Goal: Task Accomplishment & Management: Use online tool/utility

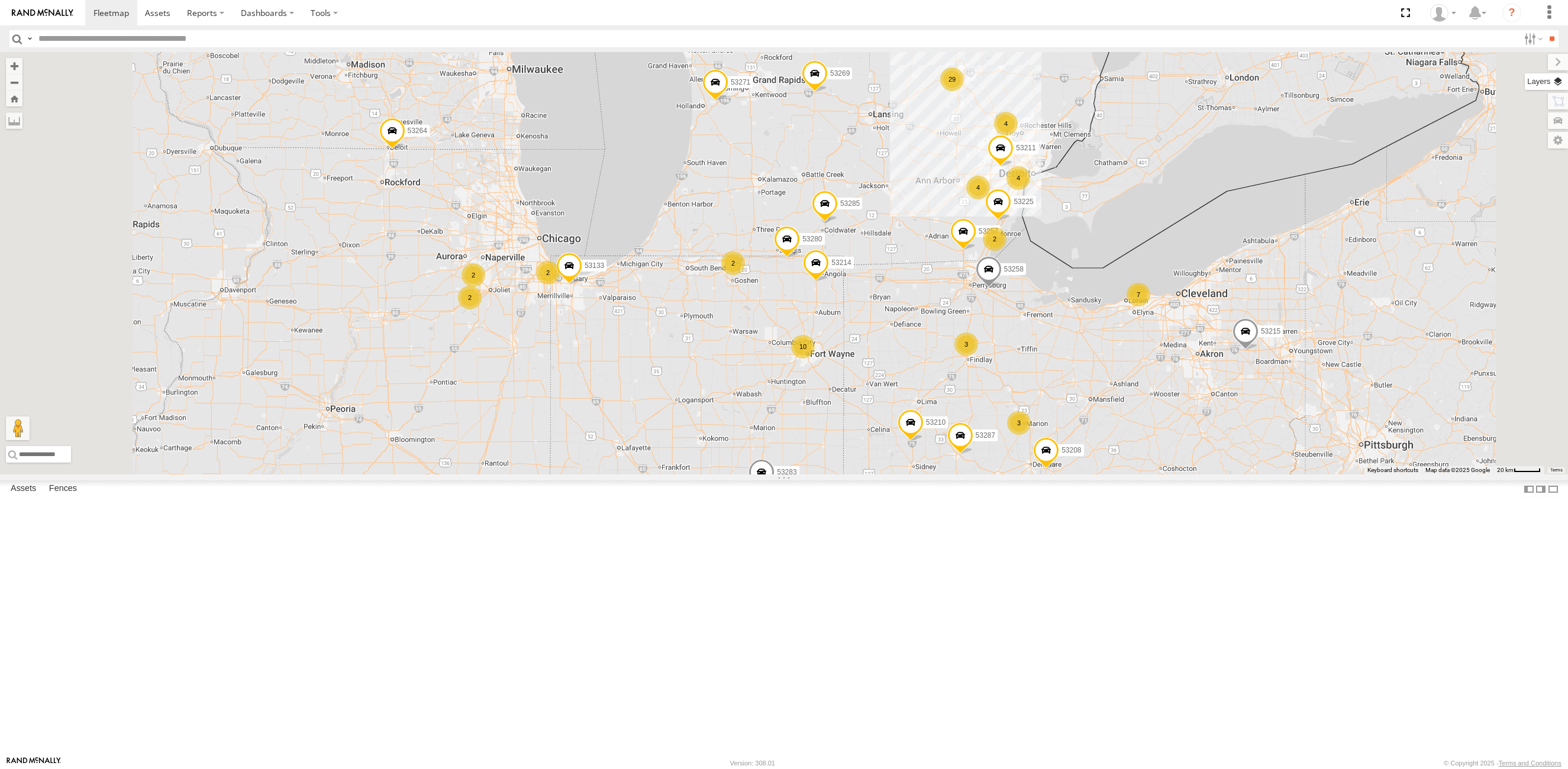
click at [1554, 81] on label at bounding box center [1545, 81] width 43 height 17
click at [0, 0] on span "Basemaps" at bounding box center [0, 0] width 0 height 0
click at [0, 0] on span "Satellite + Roadmap" at bounding box center [0, 0] width 0 height 0
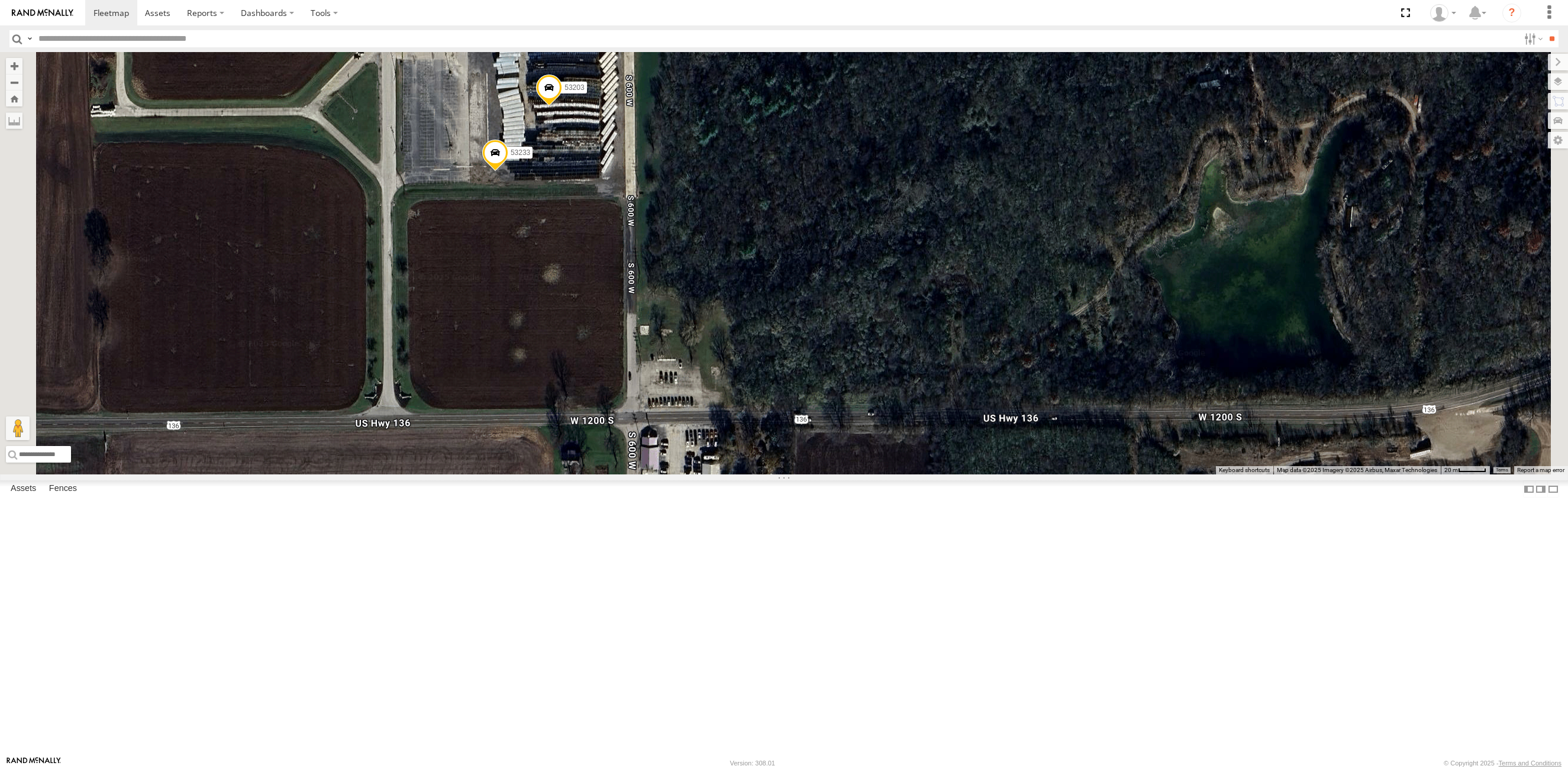
click at [562, 107] on span at bounding box center [548, 90] width 26 height 32
click at [565, 93] on label at bounding box center [553, 88] width 23 height 8
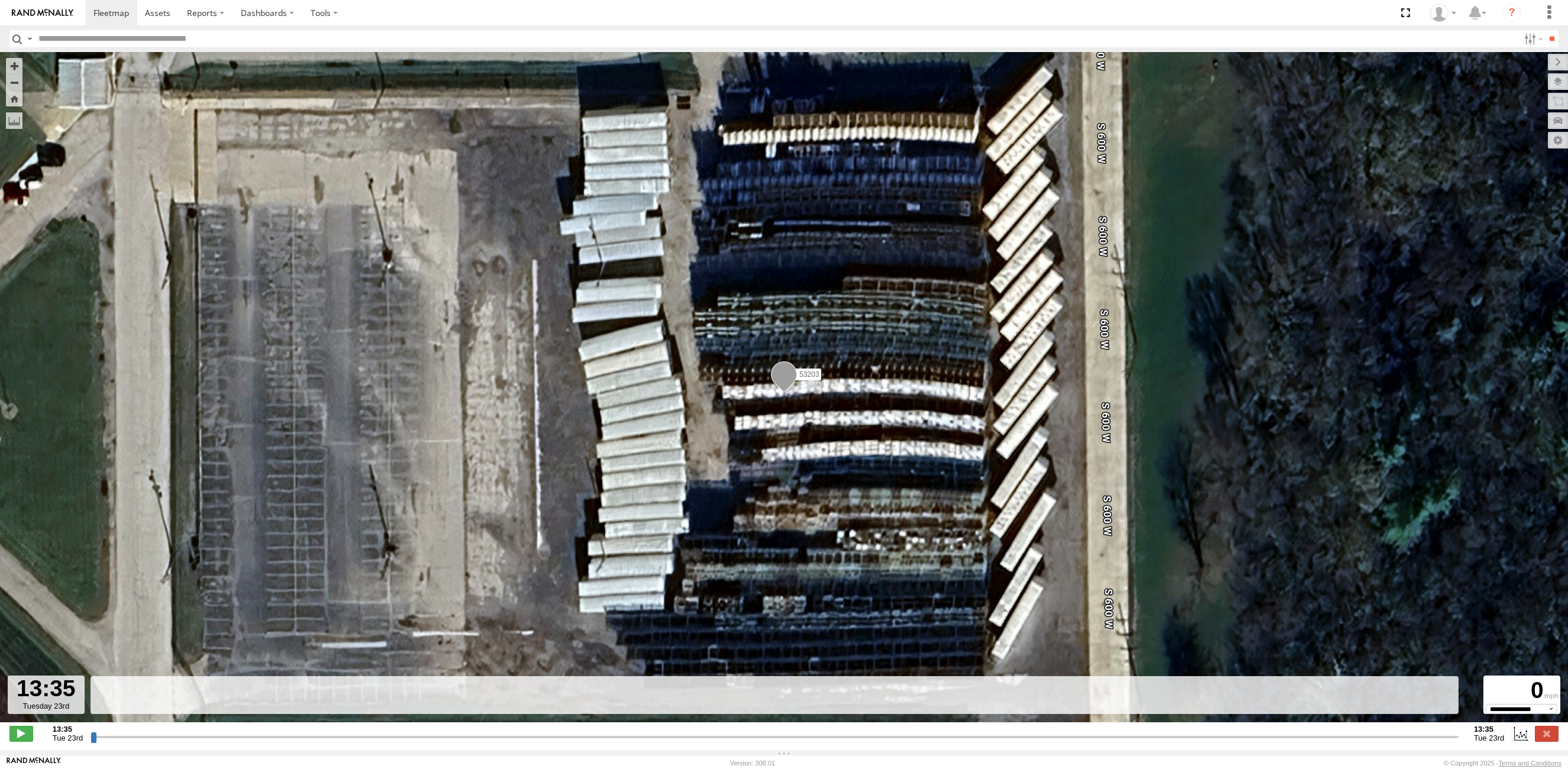
click at [16, 40] on input "button" at bounding box center [17, 38] width 15 height 17
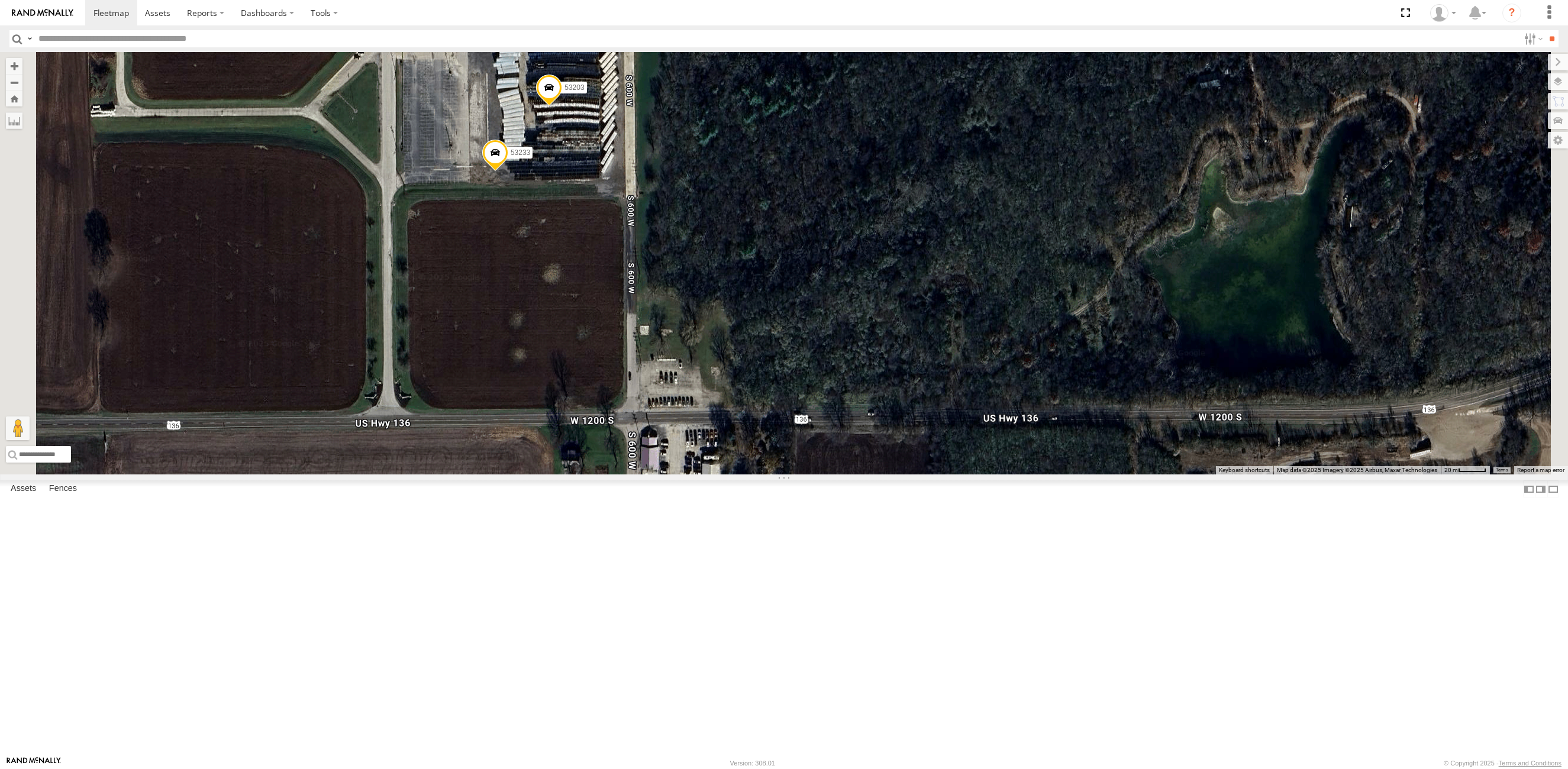
click at [508, 172] on span at bounding box center [495, 156] width 26 height 32
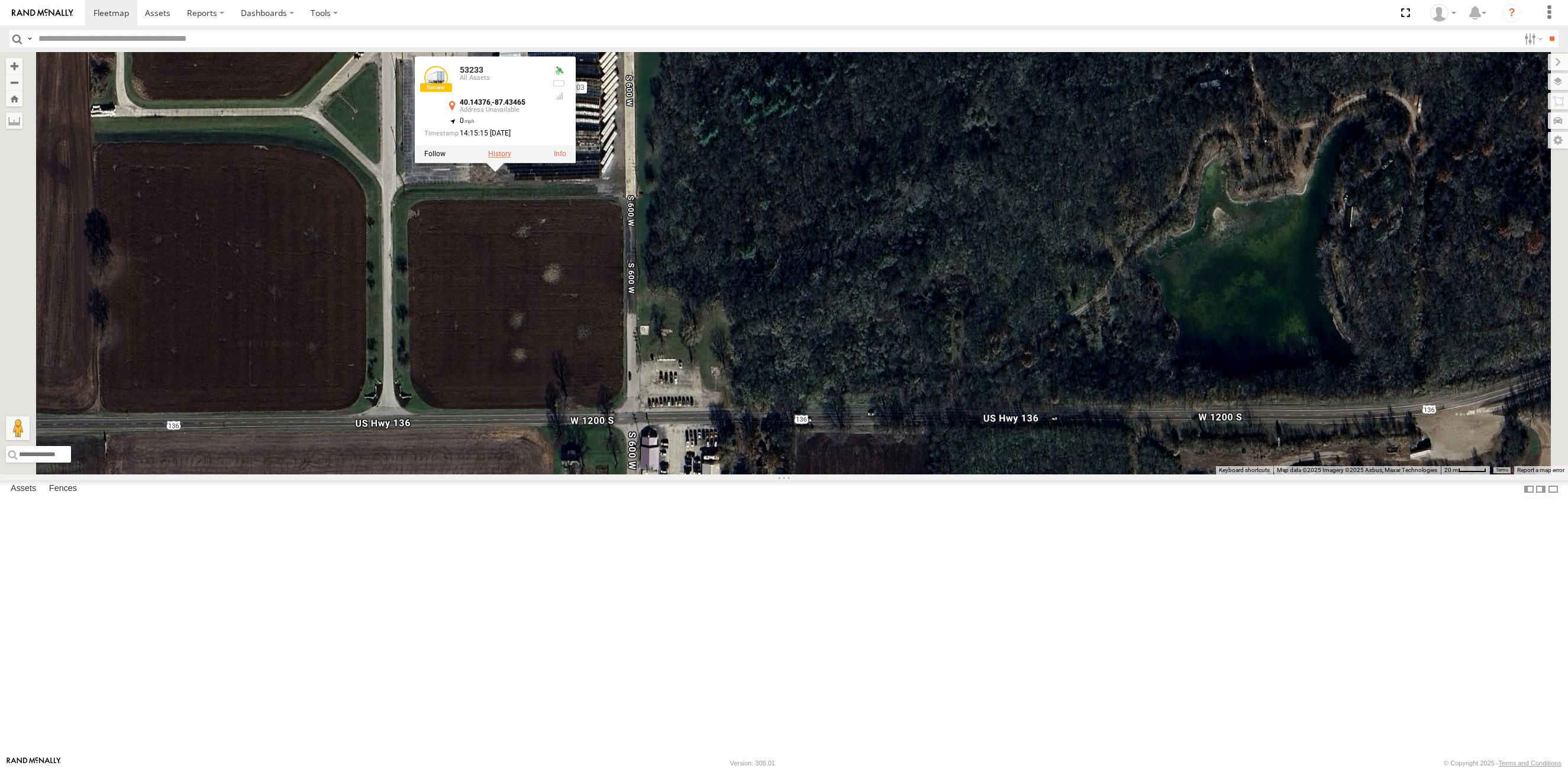
click at [511, 158] on label at bounding box center [500, 153] width 23 height 8
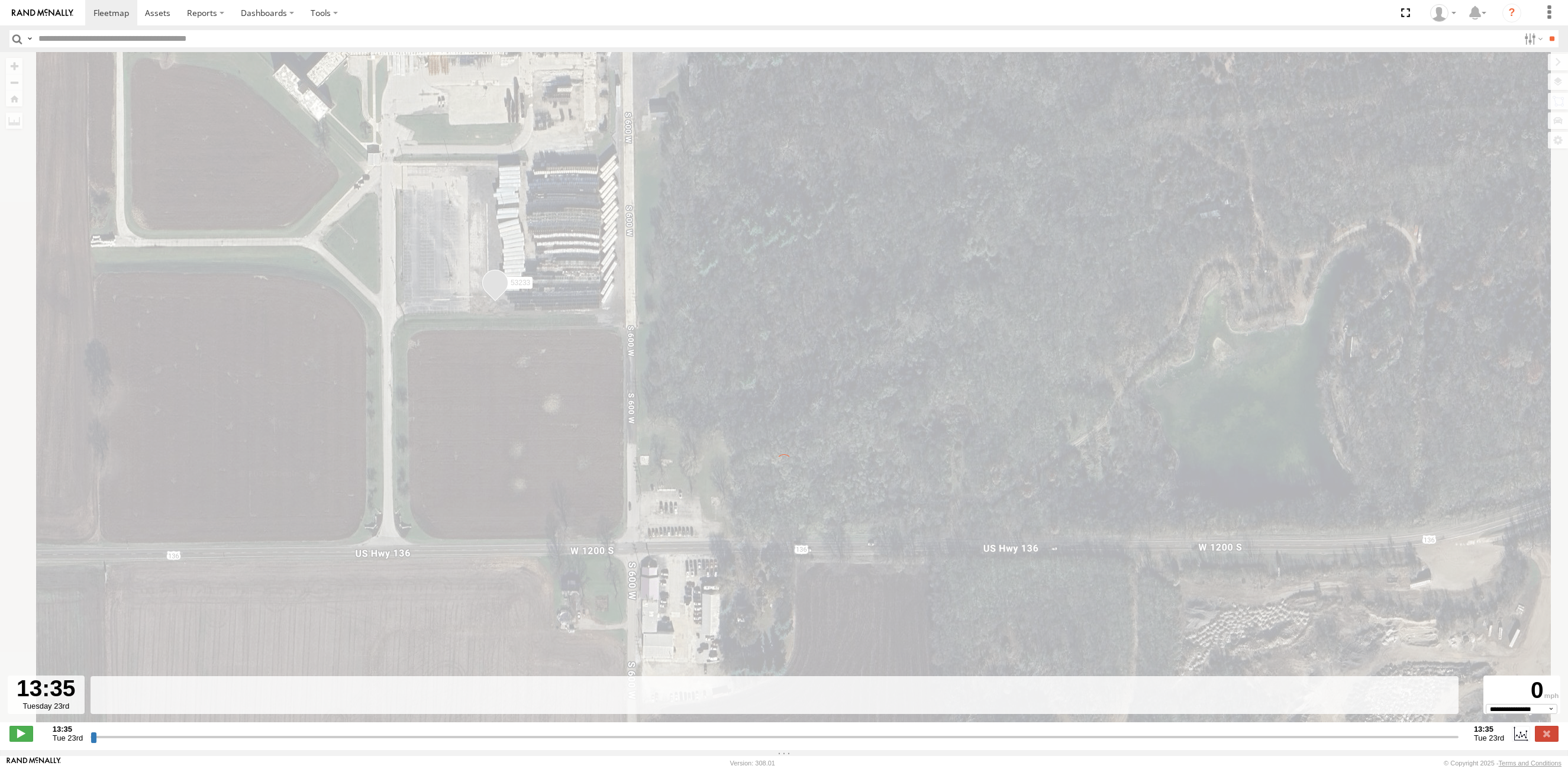
type input "**********"
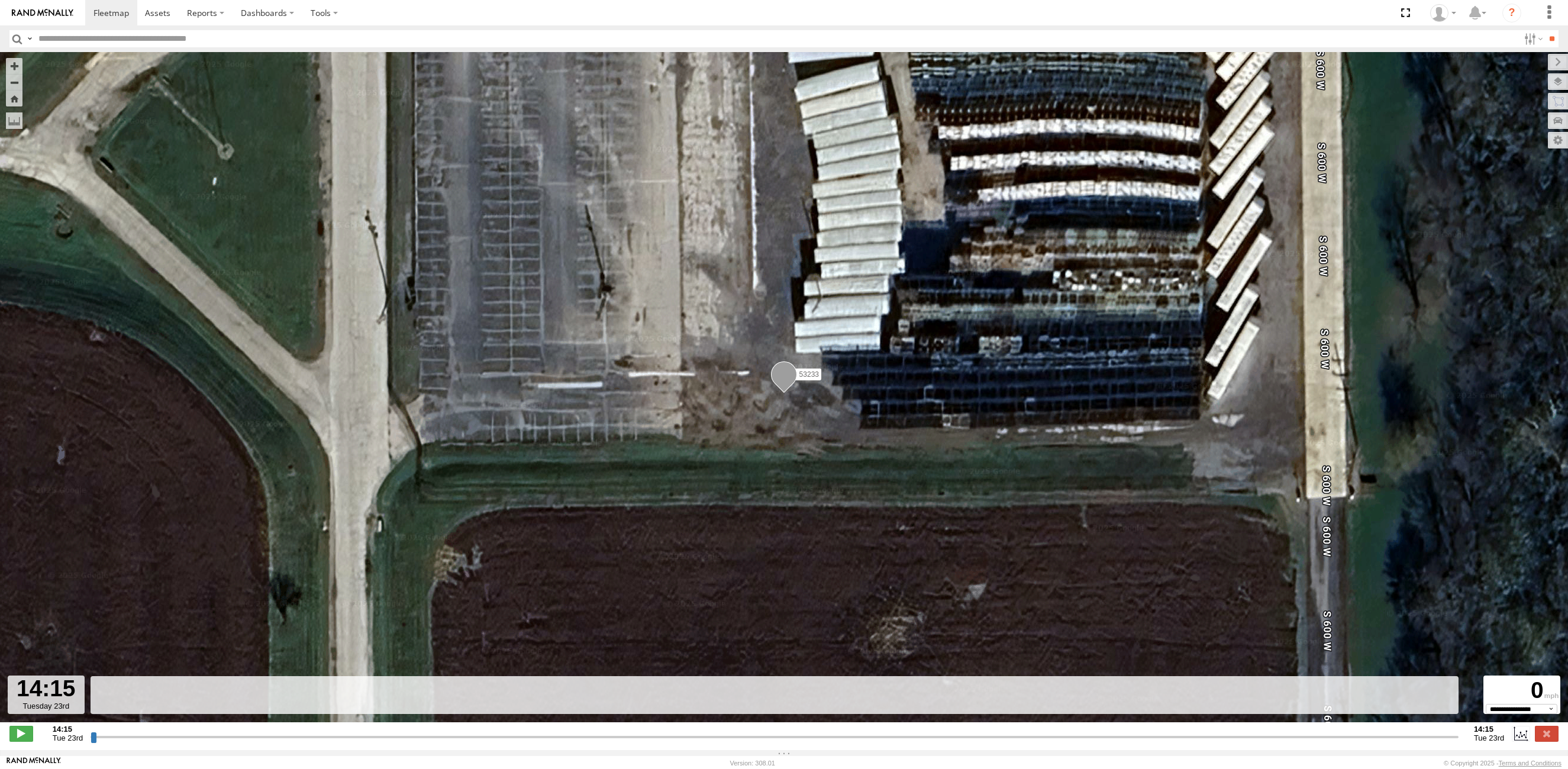
click at [17, 36] on input "button" at bounding box center [17, 38] width 15 height 17
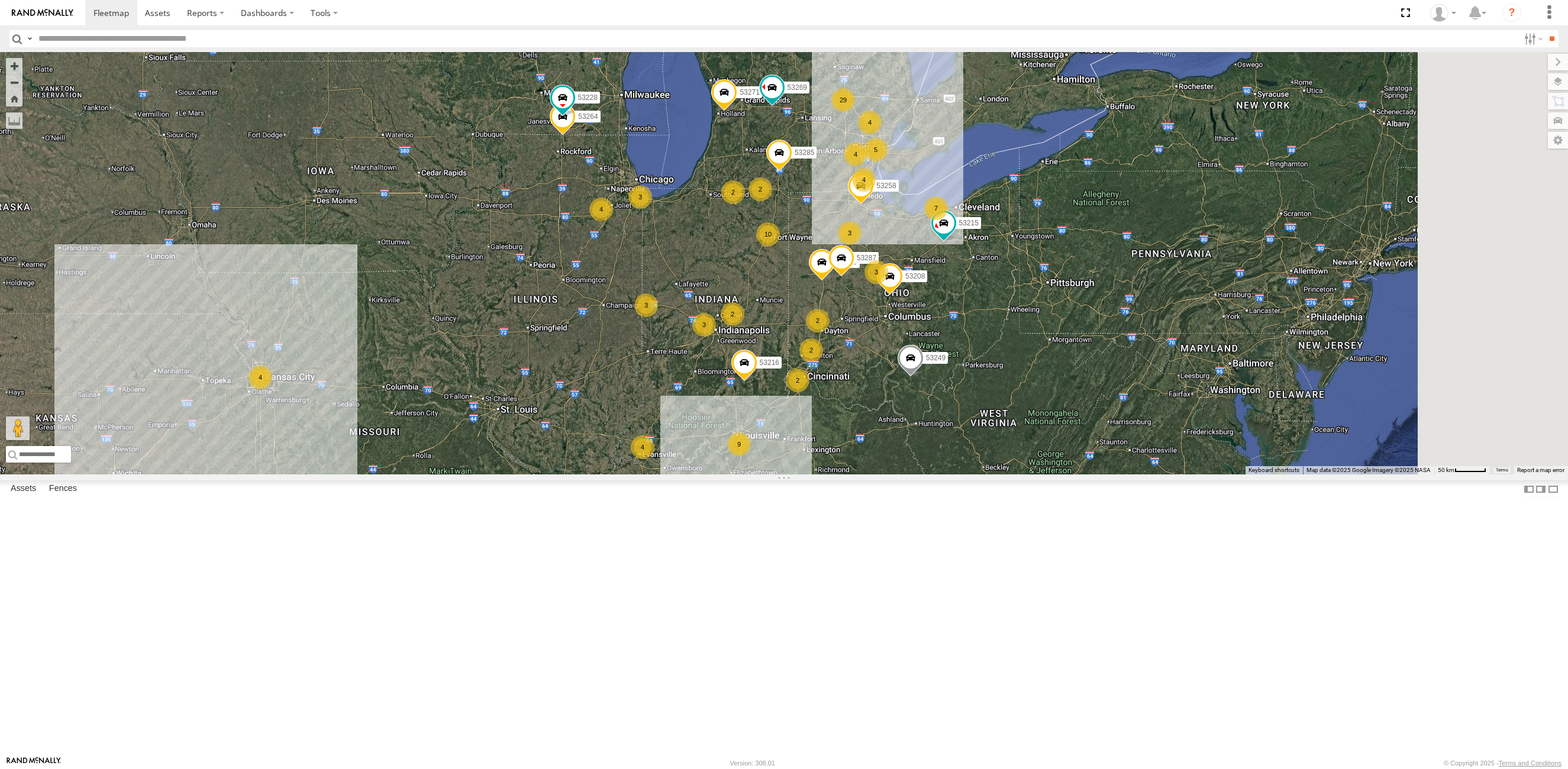
drag, startPoint x: 616, startPoint y: 550, endPoint x: 618, endPoint y: 541, distance: 9.2
click at [618, 475] on div "53271 53216 53210 53269 53249 29 53215 4 10 4 2 4 2 2 9 3 3 3 3 53285 7 53287 5…" at bounding box center [784, 263] width 1568 height 422
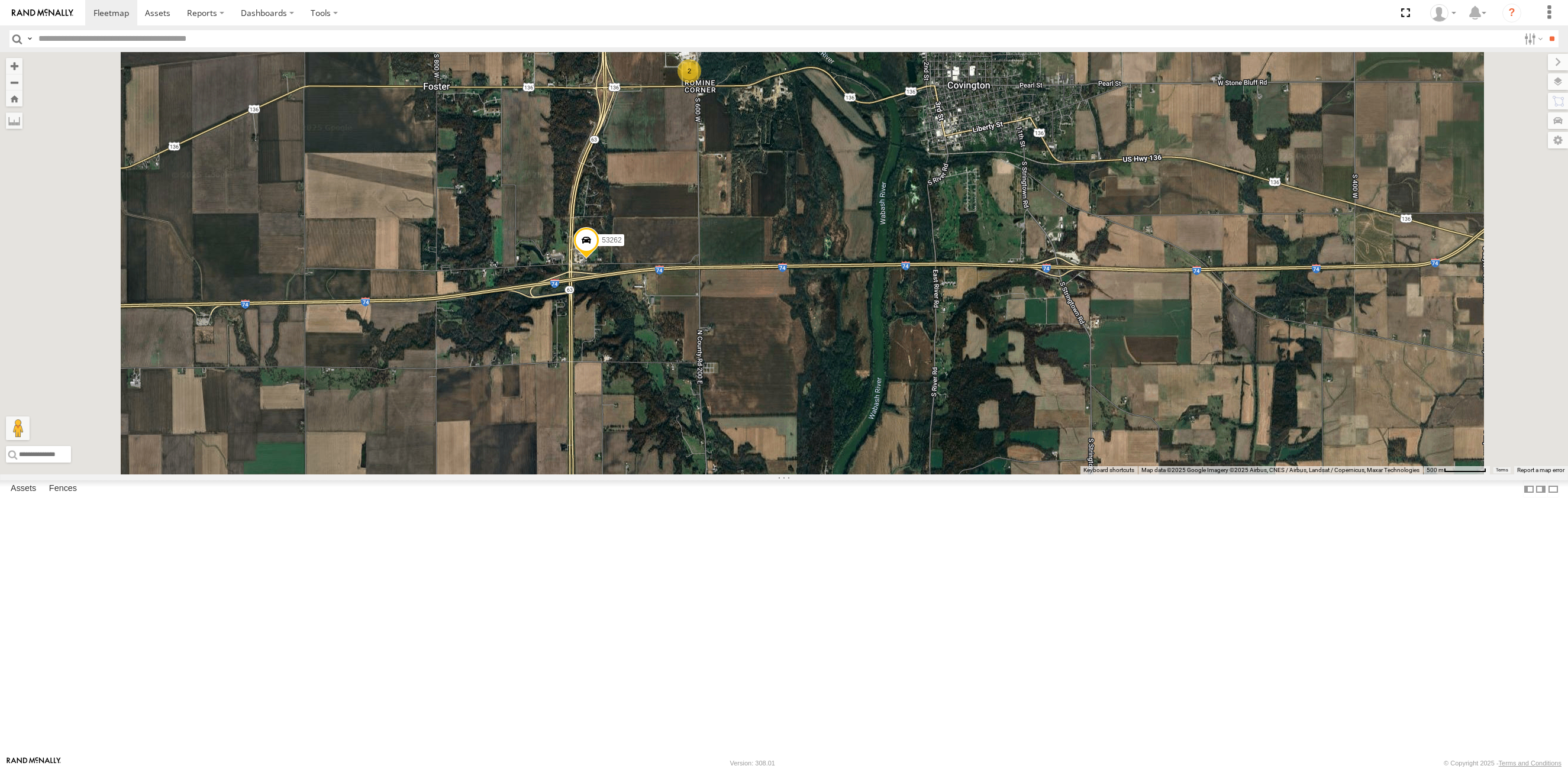
drag, startPoint x: 693, startPoint y: 280, endPoint x: 690, endPoint y: 307, distance: 27.2
click at [690, 307] on div "53271 53216 53210 53269 53249 53215 53285 53287 53258 53208 53264 53228 53223 5…" at bounding box center [784, 263] width 1568 height 422
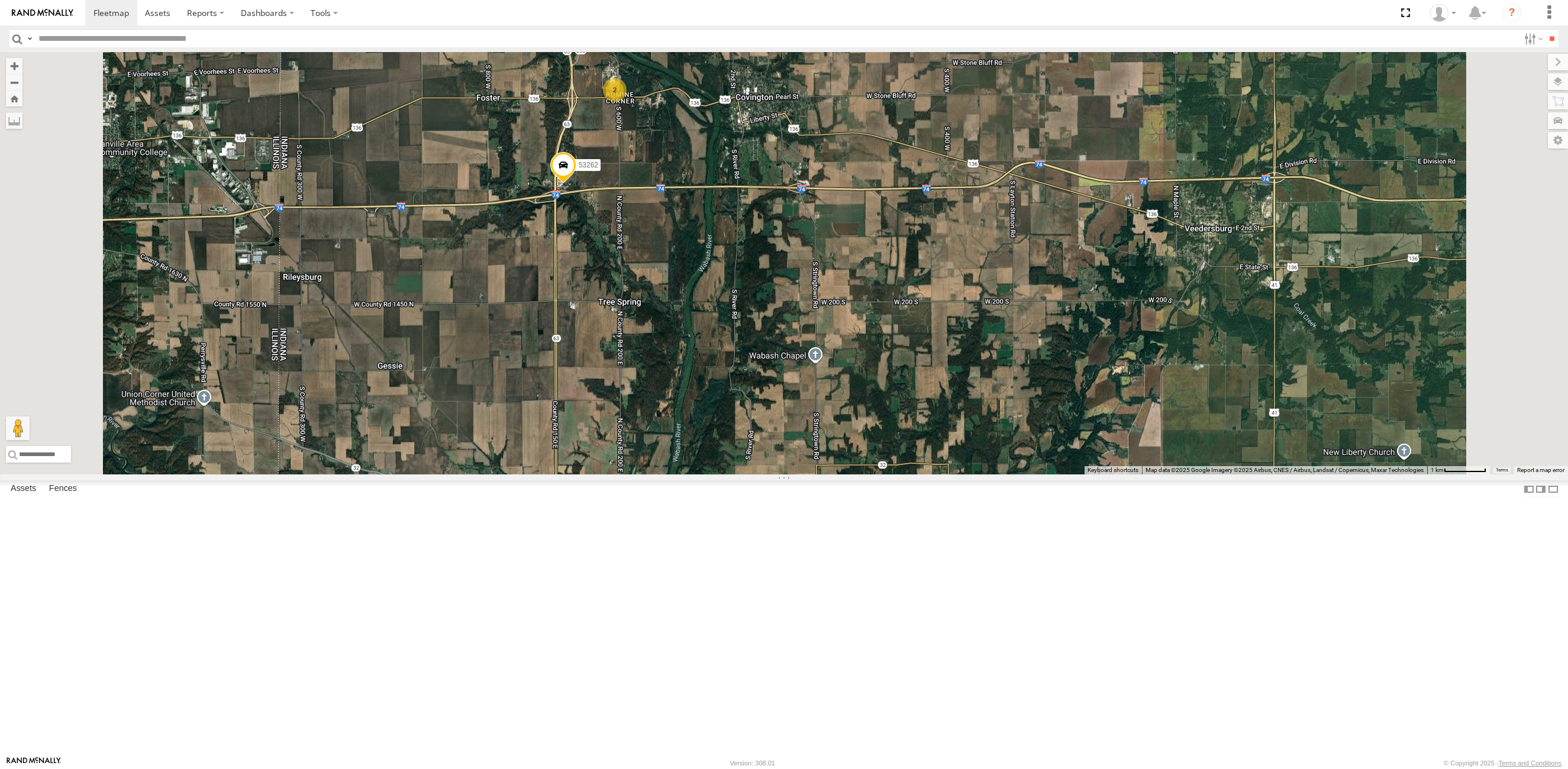
drag, startPoint x: 615, startPoint y: 419, endPoint x: 634, endPoint y: 388, distance: 36.4
click at [634, 388] on div "53262 2" at bounding box center [784, 263] width 1568 height 422
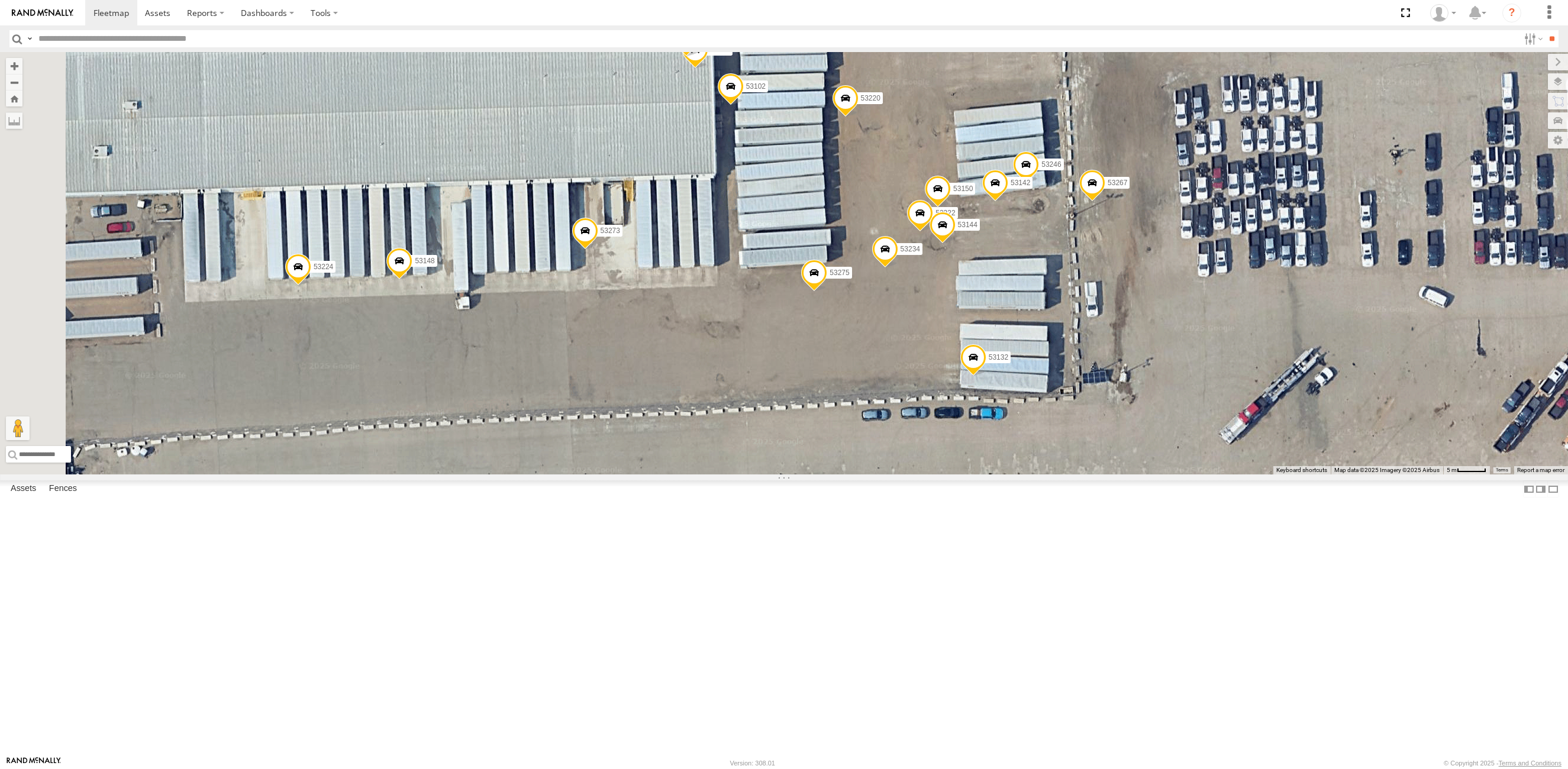
drag, startPoint x: 722, startPoint y: 241, endPoint x: 950, endPoint y: 350, distance: 252.7
click at [950, 350] on div "53271 53216 53210 53269 53249 53215 53280 53223 53149 53285 53225 53287 53258 5…" at bounding box center [784, 263] width 1568 height 422
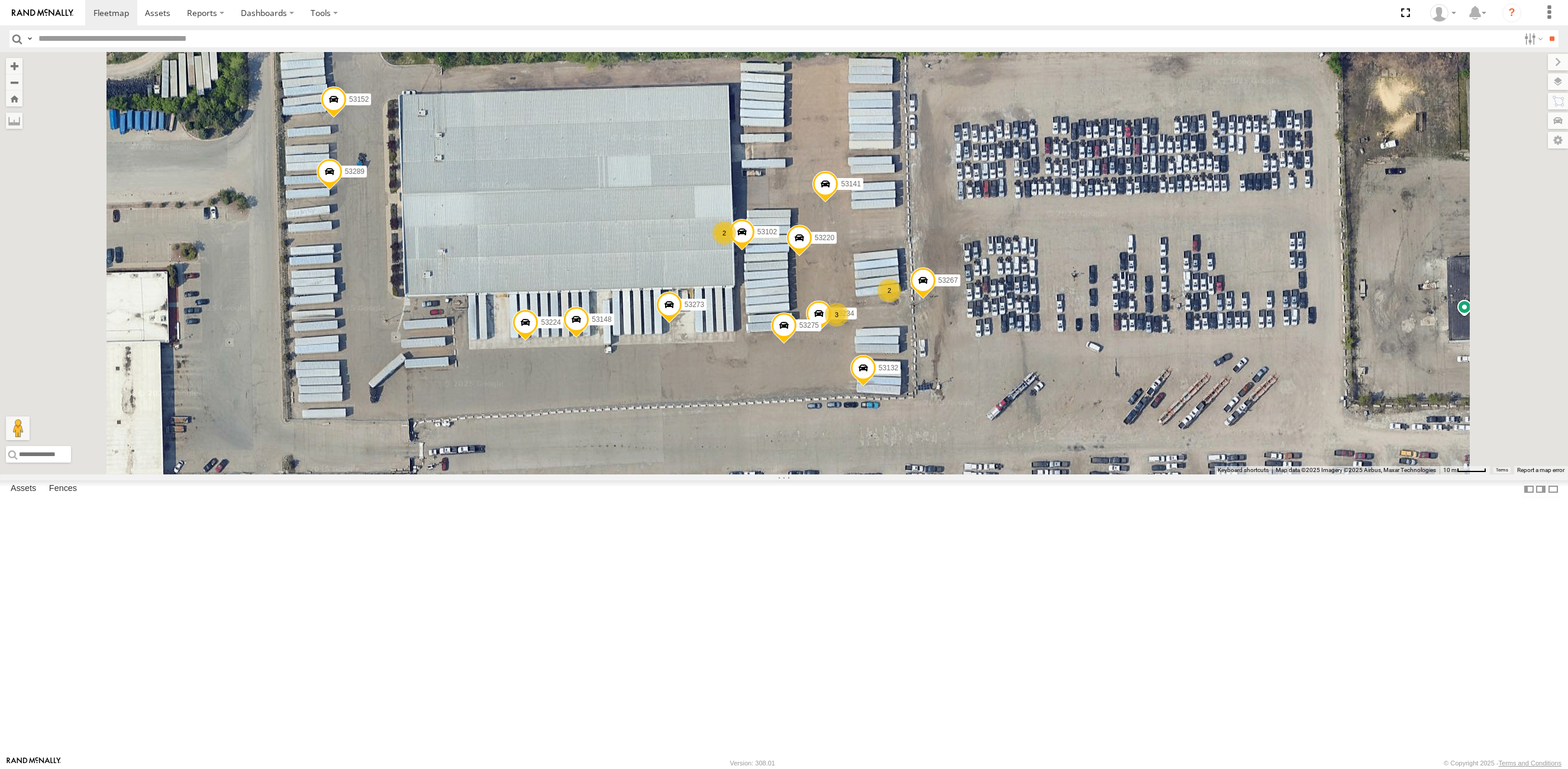
drag, startPoint x: 934, startPoint y: 357, endPoint x: 920, endPoint y: 449, distance: 93.1
click at [920, 449] on div "53271 53216 53210 53269 53249 53215 53280 53223 53149 53285 53225 53287 53258 5…" at bounding box center [784, 263] width 1568 height 422
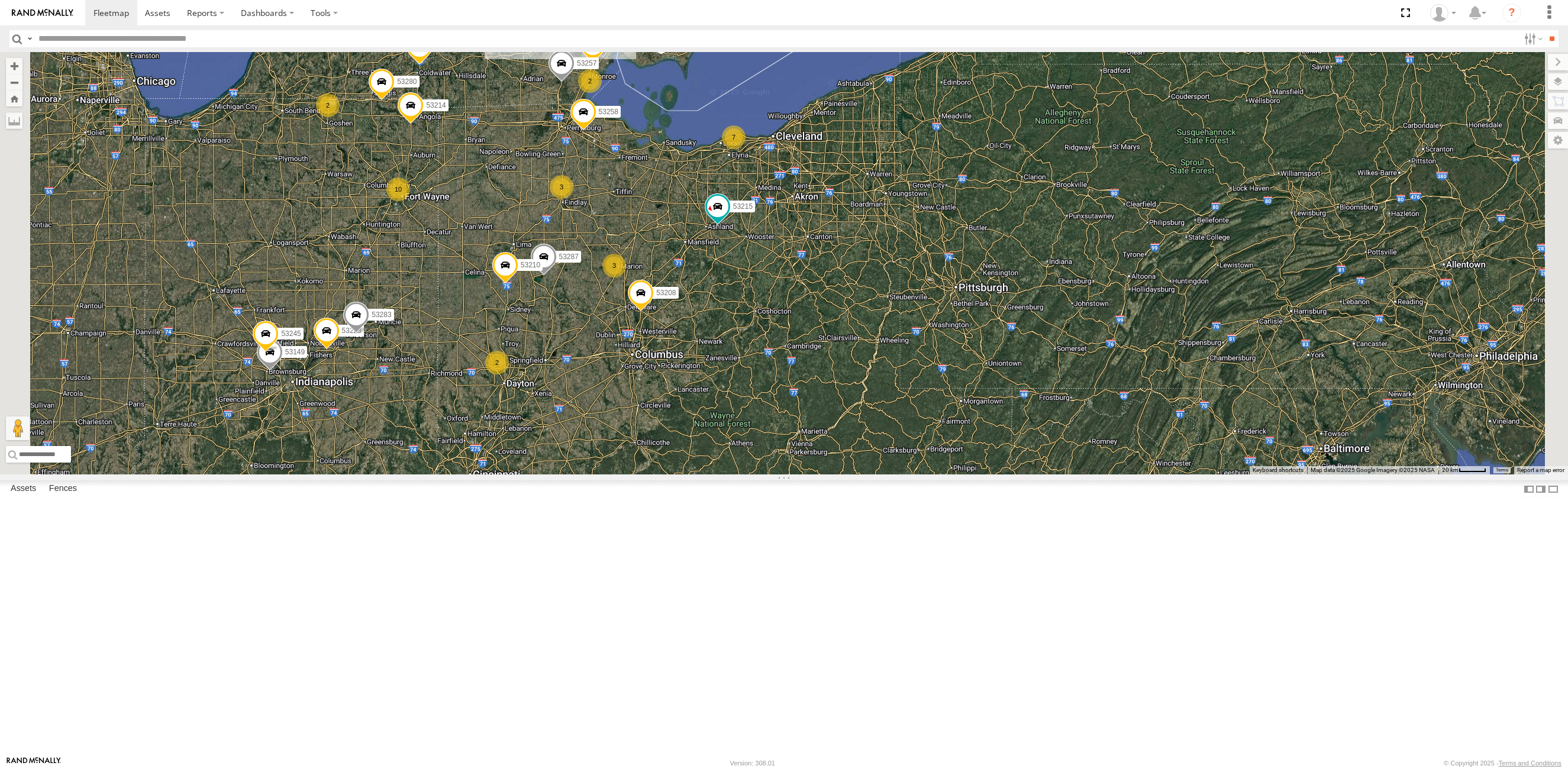
drag, startPoint x: 697, startPoint y: 713, endPoint x: 764, endPoint y: 455, distance: 266.6
click at [764, 455] on div "29 53215 10 53271 2 53280 53223 53149 3 3 53285 53225 7 53287 53210 4 53258 2 4…" at bounding box center [784, 263] width 1568 height 422
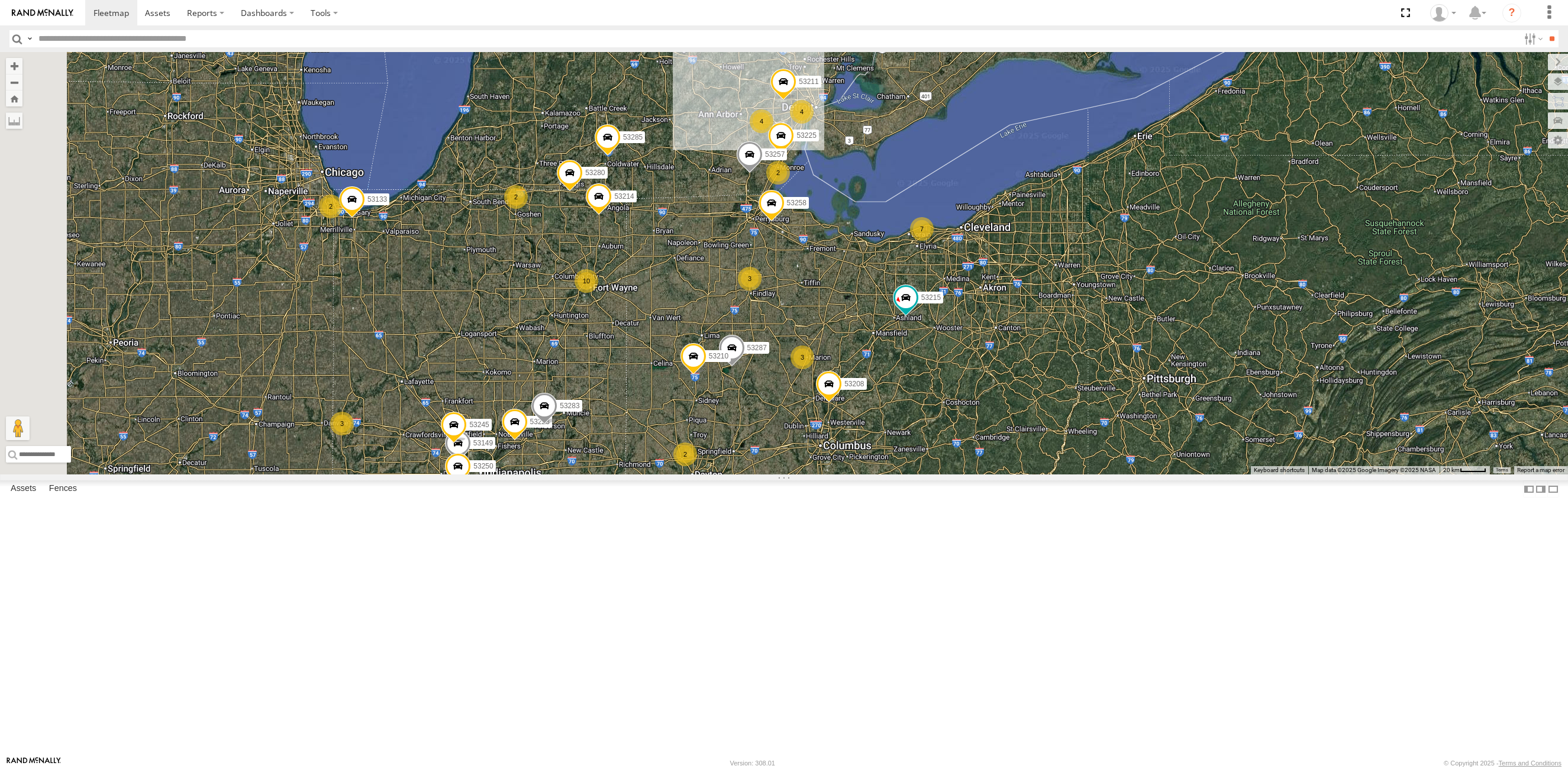
drag, startPoint x: 569, startPoint y: 248, endPoint x: 804, endPoint y: 491, distance: 338.0
click at [810, 475] on div "53215 53271 53280 53223 53149 53285 53225 53287 53210 53258 53257 53214 53269 5…" at bounding box center [784, 263] width 1568 height 422
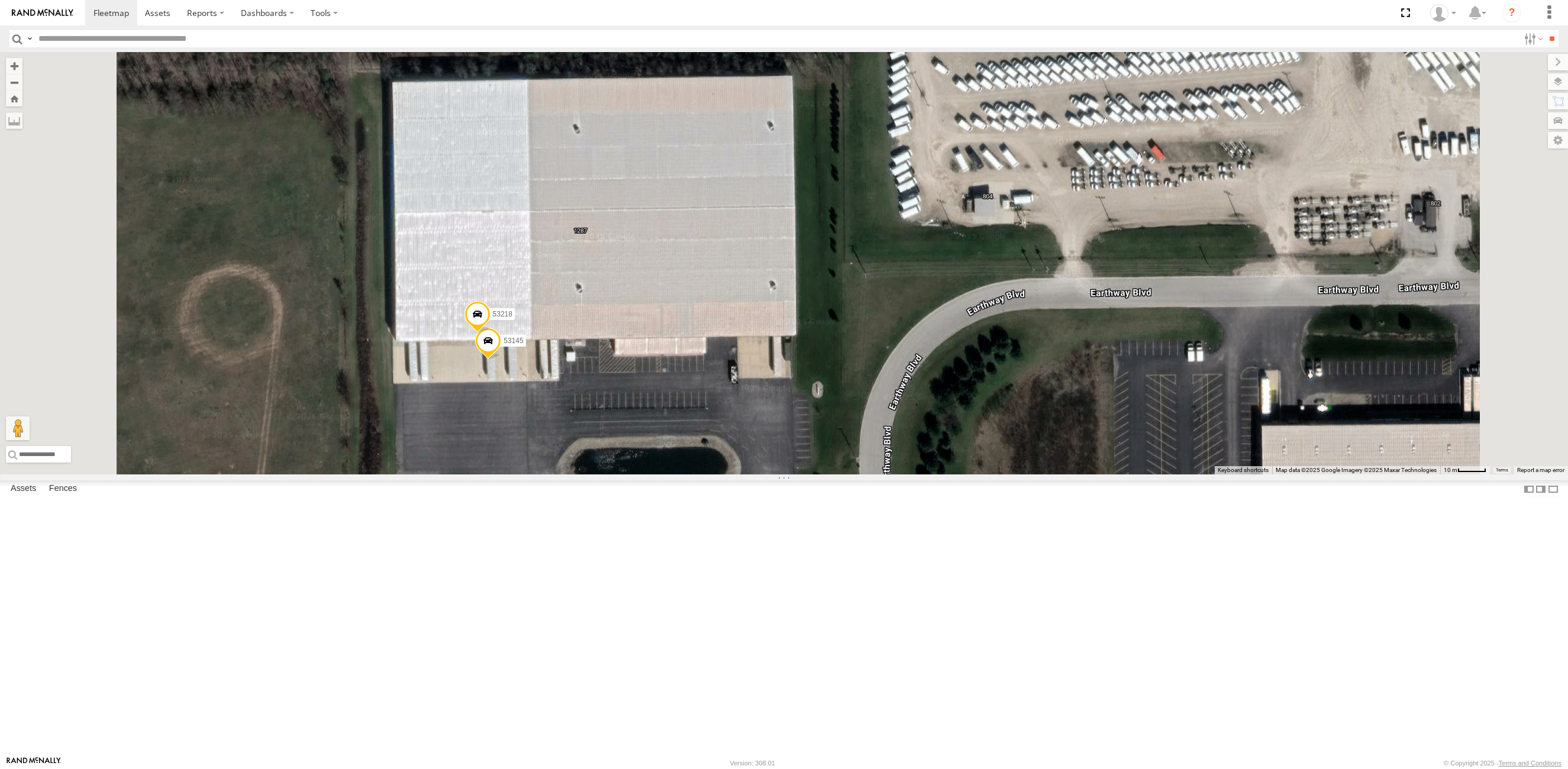
drag, startPoint x: 749, startPoint y: 372, endPoint x: 735, endPoint y: 388, distance: 21.3
click at [746, 415] on div "53145 53218" at bounding box center [784, 263] width 1568 height 422
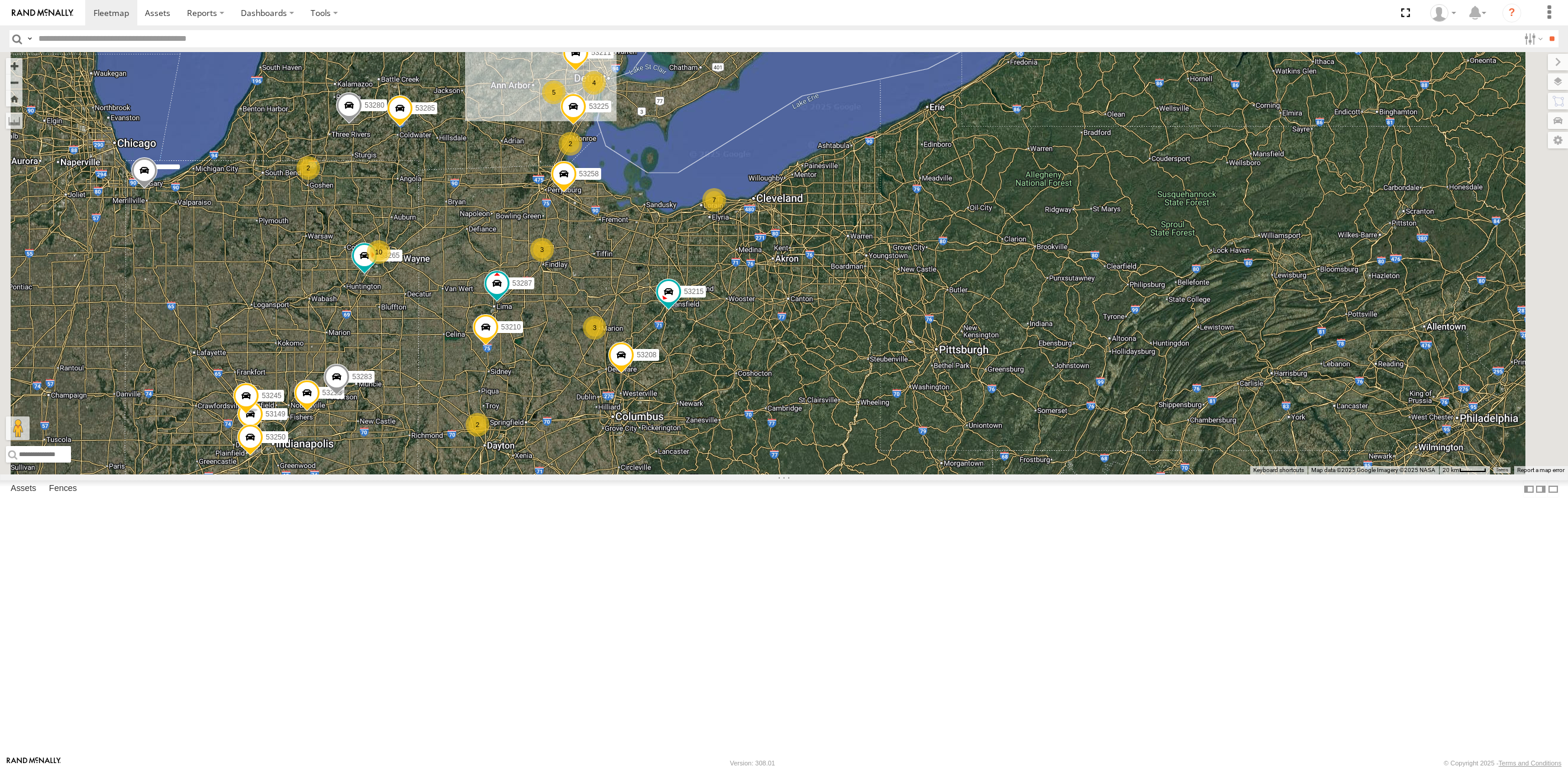
select select "**********"
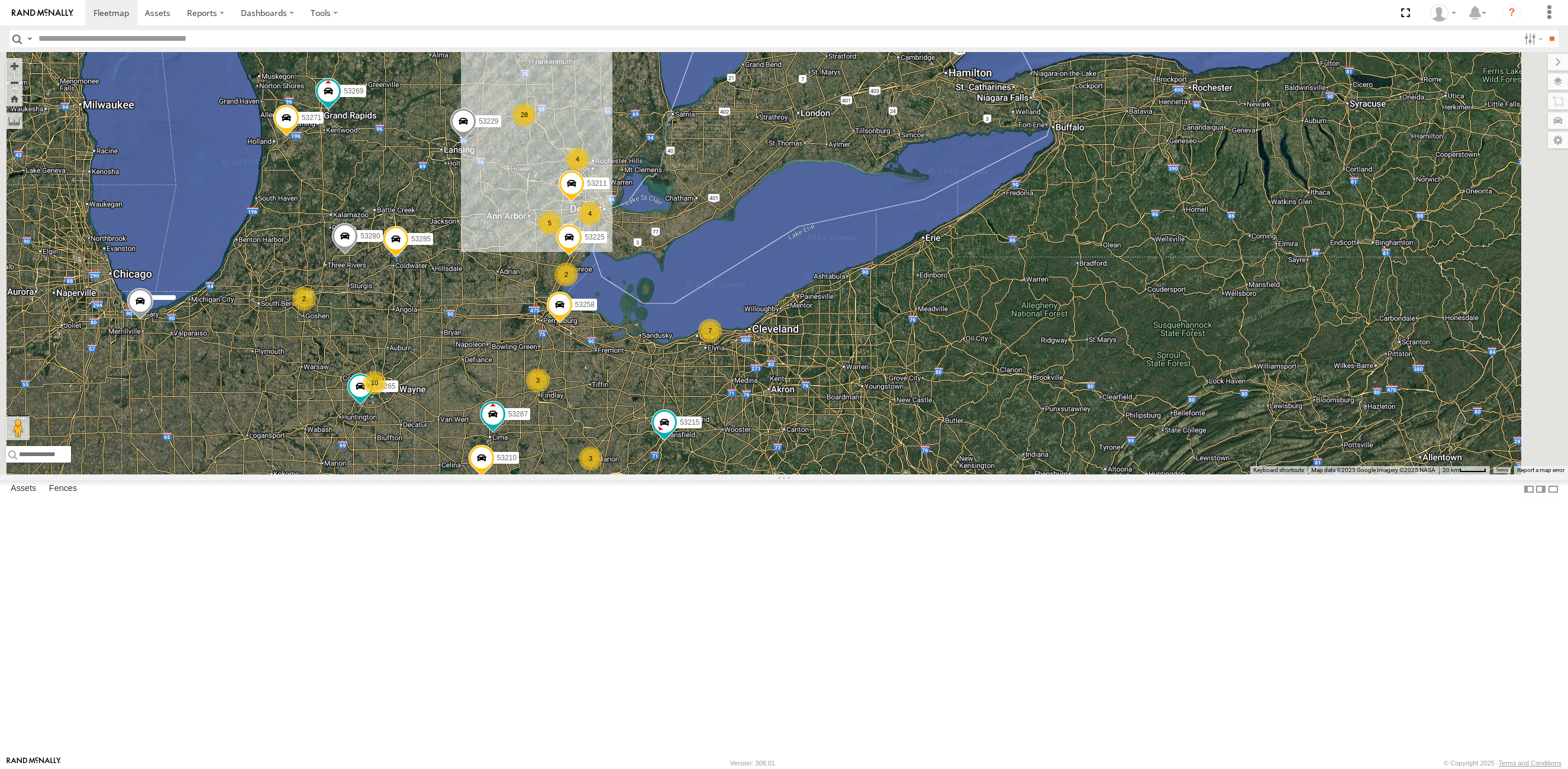
drag, startPoint x: 662, startPoint y: 183, endPoint x: 657, endPoint y: 323, distance: 140.1
click at [657, 323] on div "28 53215 10 53271 2 53280 53216 53106 53223 53149 3 53247 3 53285 53225 53229 7…" at bounding box center [784, 263] width 1568 height 422
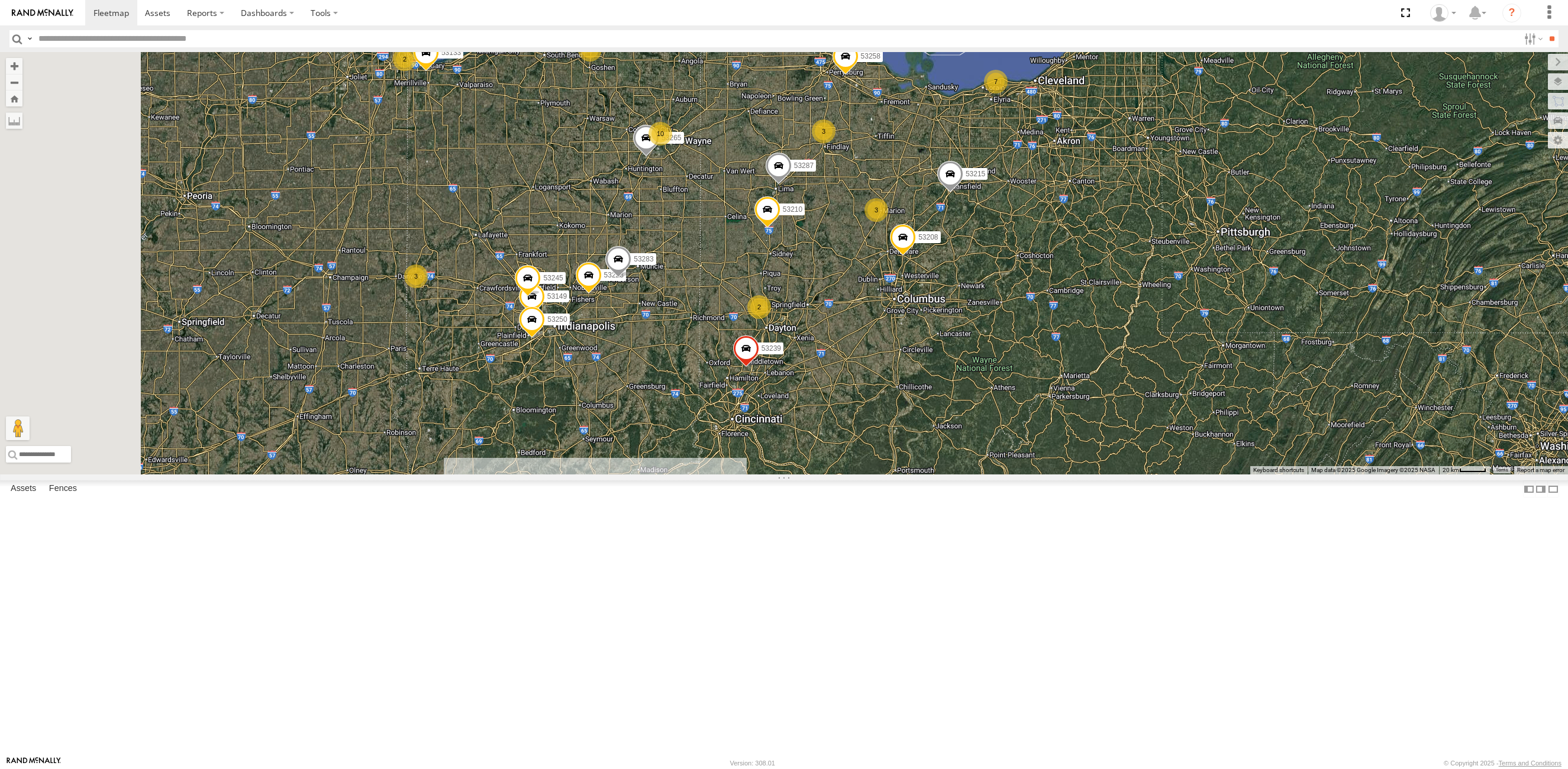
drag, startPoint x: 786, startPoint y: 411, endPoint x: 945, endPoint y: 244, distance: 230.6
click at [945, 244] on div "53280 53285 53225 53229 53258 53269 28 53215 10 53271 2 53223 53149 3 3 3 7 532…" at bounding box center [784, 263] width 1568 height 422
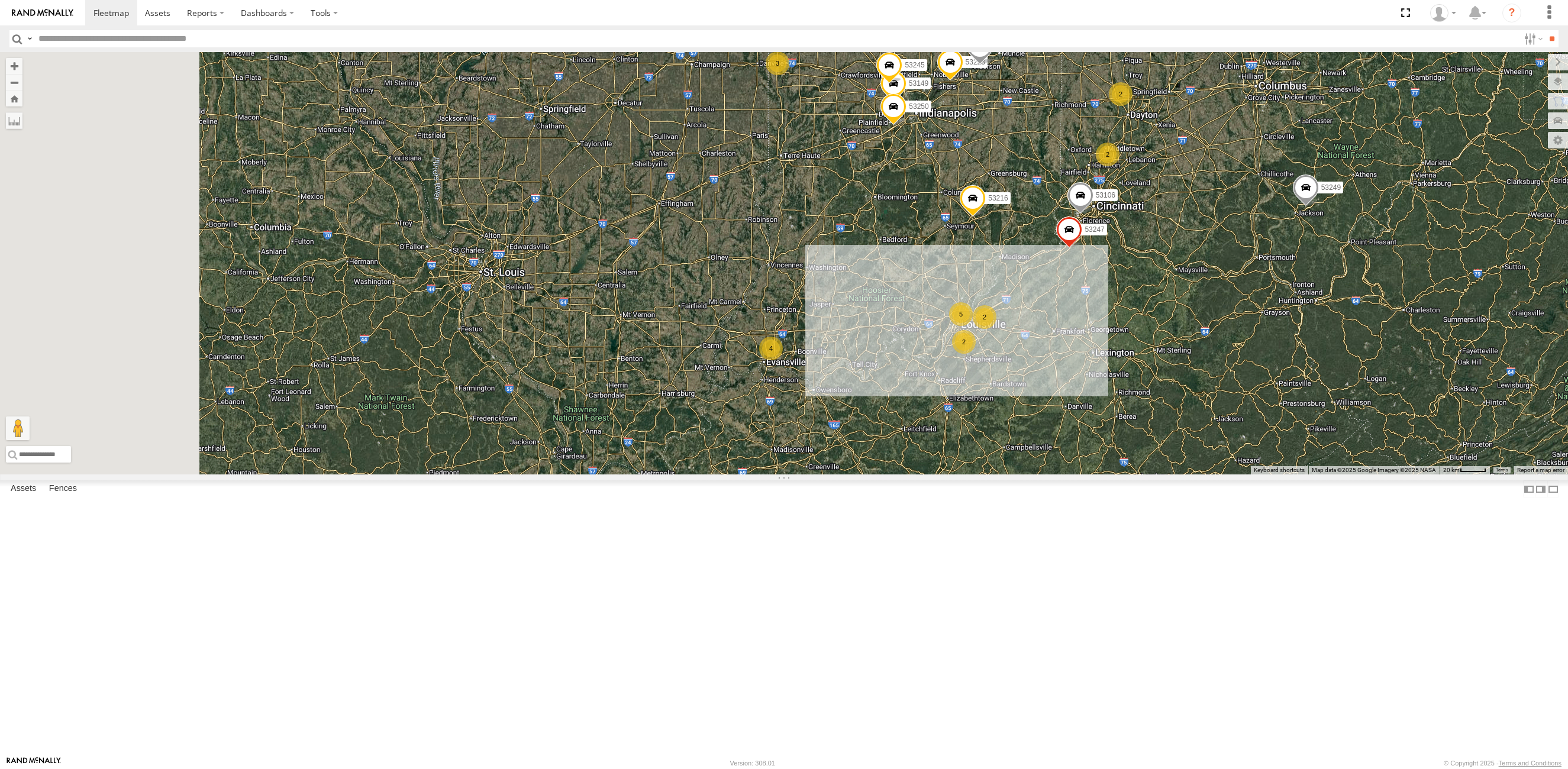
drag, startPoint x: 653, startPoint y: 569, endPoint x: 1019, endPoint y: 353, distance: 425.0
click at [1018, 354] on div "53280 53285 53225 53229 53258 53269 28 53215 10 53271 2 53223 53149 3 3 3 7 532…" at bounding box center [784, 263] width 1568 height 422
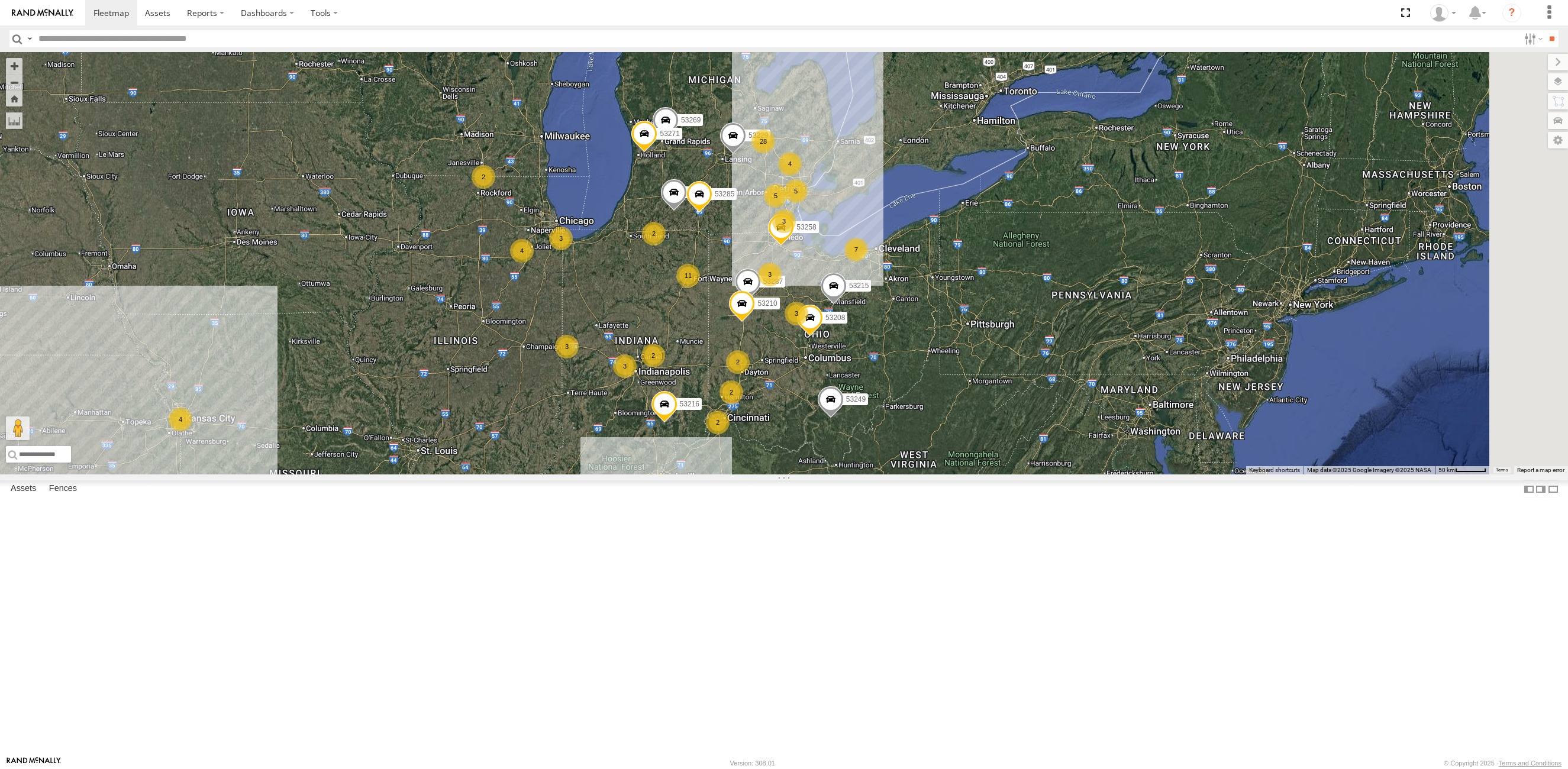
drag, startPoint x: 971, startPoint y: 253, endPoint x: 850, endPoint y: 458, distance: 238.0
click at [850, 458] on div "53280 53285 53229 53258 53269 53215 53271 53287 53210 53208 53216 53249 28 4 11…" at bounding box center [784, 263] width 1568 height 422
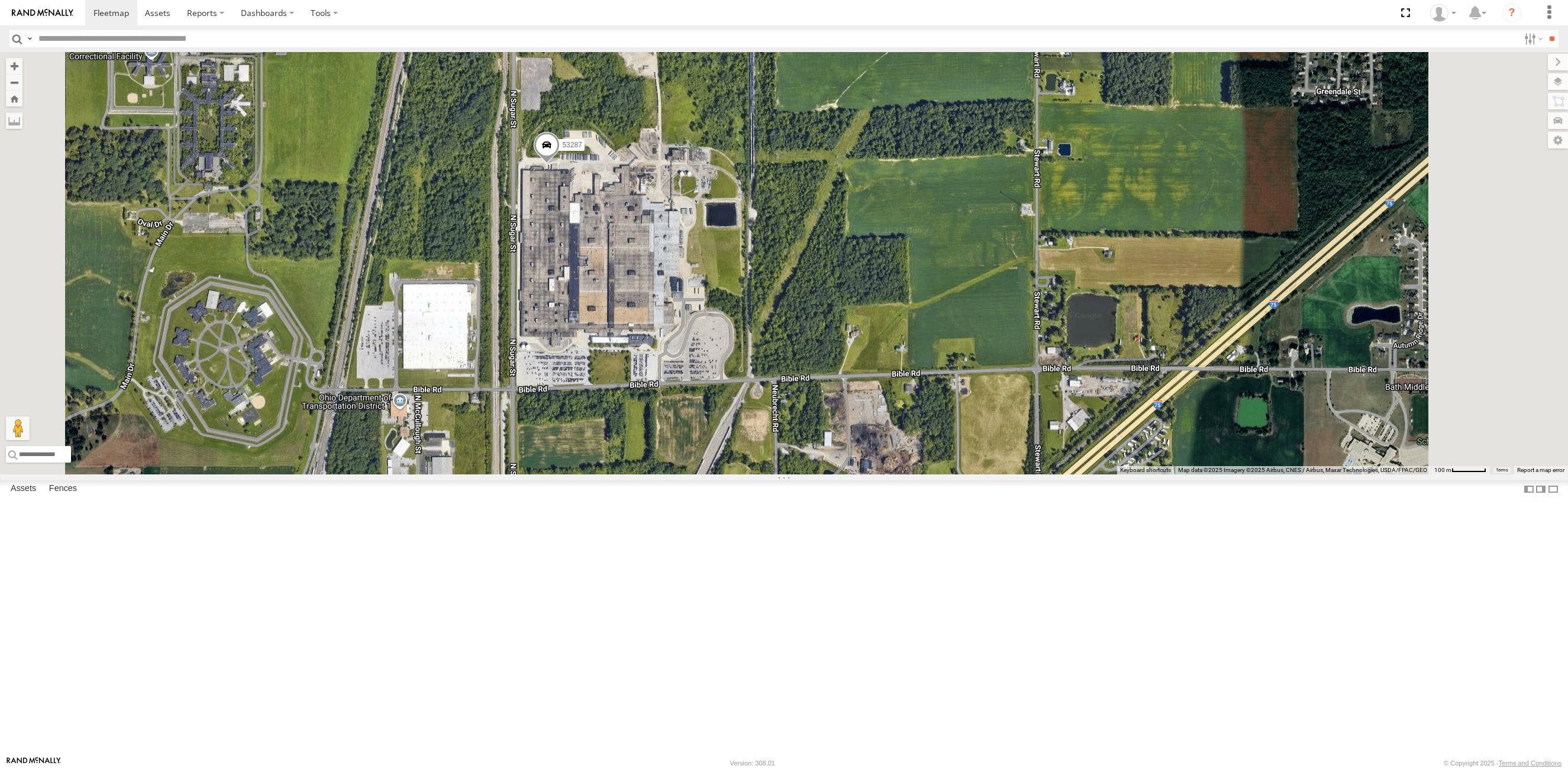
drag, startPoint x: 822, startPoint y: 445, endPoint x: 753, endPoint y: 396, distance: 84.6
click at [753, 396] on div "53280 53216 53285 53229 53287 53210 53258 53257 53249 53264 53228 53271 53106 5…" at bounding box center [784, 263] width 1568 height 422
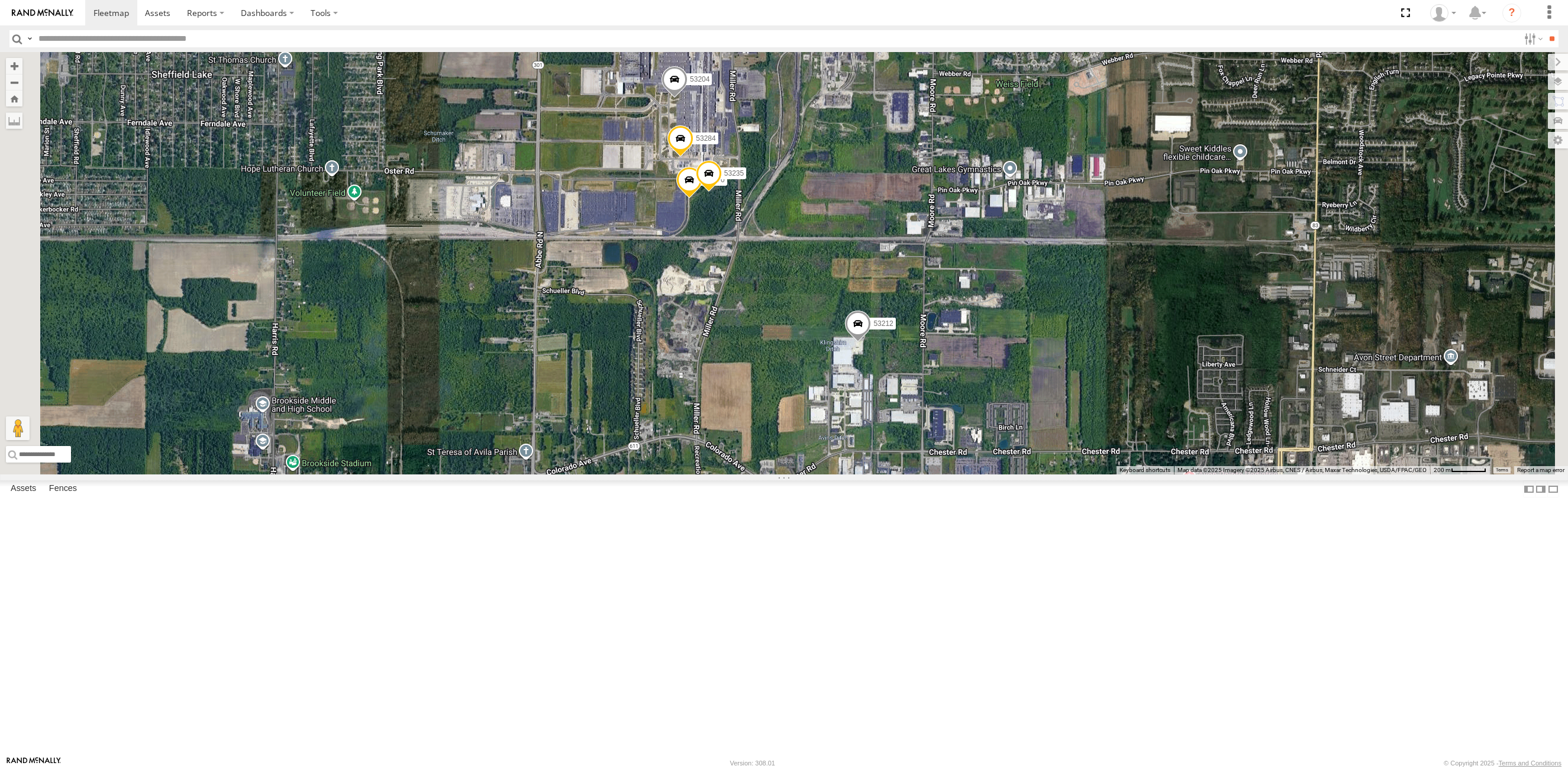
drag, startPoint x: 855, startPoint y: 206, endPoint x: 845, endPoint y: 253, distance: 48.1
click at [845, 253] on div "53251 53204 53212 53284 53270 53235" at bounding box center [784, 263] width 1568 height 422
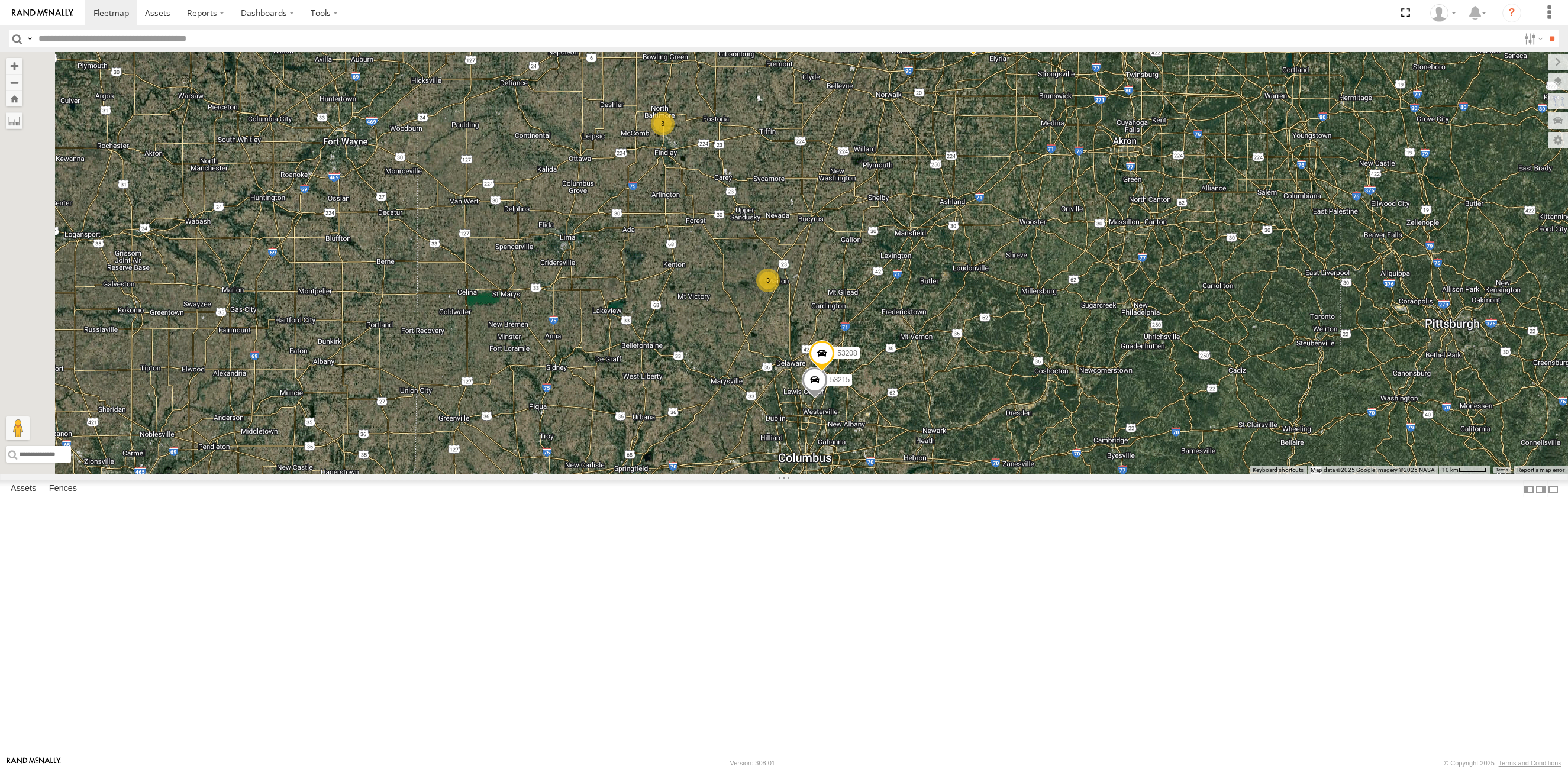
drag, startPoint x: 949, startPoint y: 461, endPoint x: 989, endPoint y: 453, distance: 40.8
click at [989, 453] on div "53215 2 3 3 53225 6 53213 53258 4 2 53208 53134" at bounding box center [784, 263] width 1568 height 422
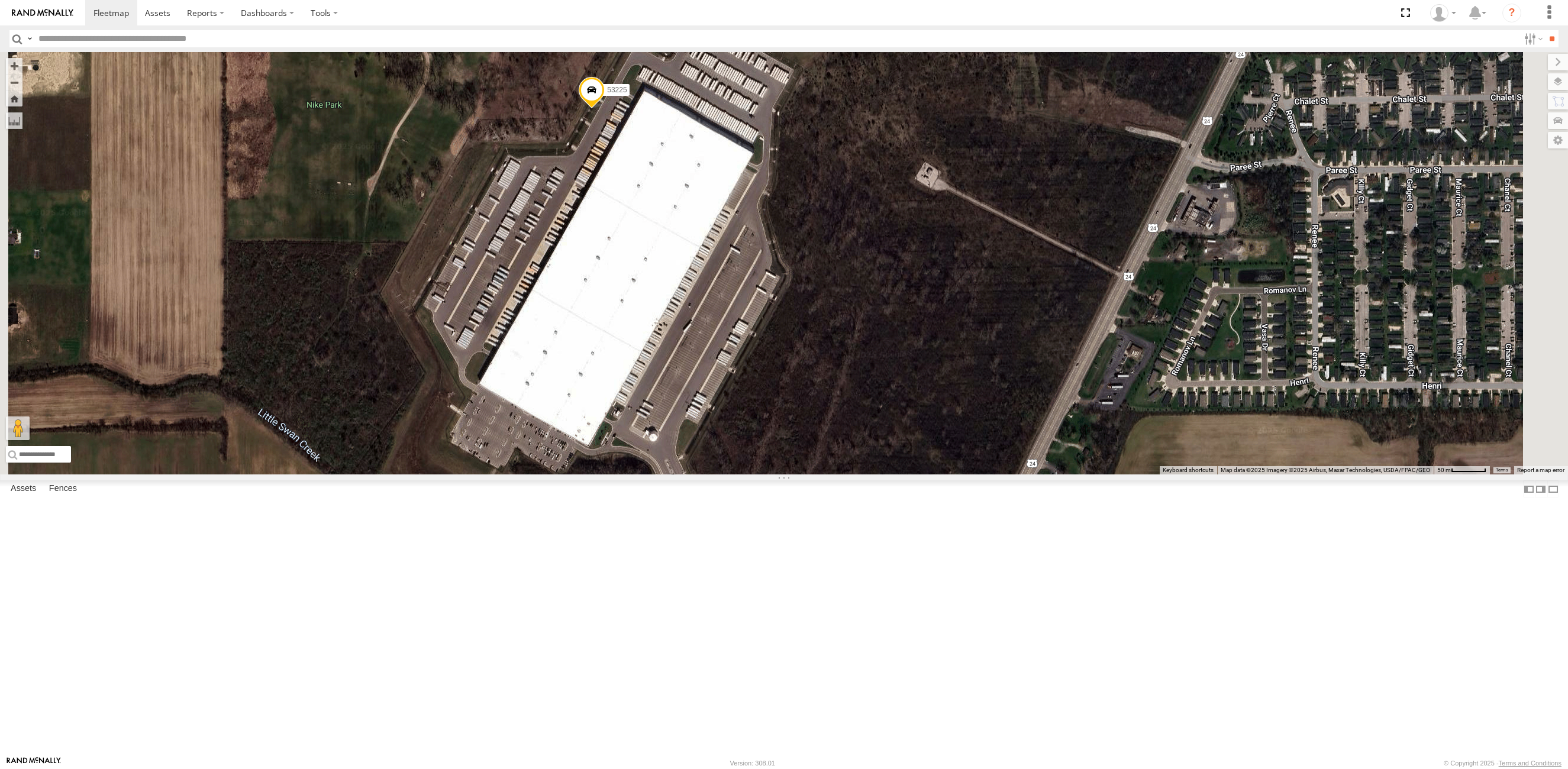
drag, startPoint x: 798, startPoint y: 379, endPoint x: 809, endPoint y: 419, distance: 41.5
click at [809, 419] on div "53215 53271 53280 53216 53106 53223 53247 53285 53225 53229 53287 53210 53258 5…" at bounding box center [784, 263] width 1568 height 422
